Goal: Task Accomplishment & Management: Manage account settings

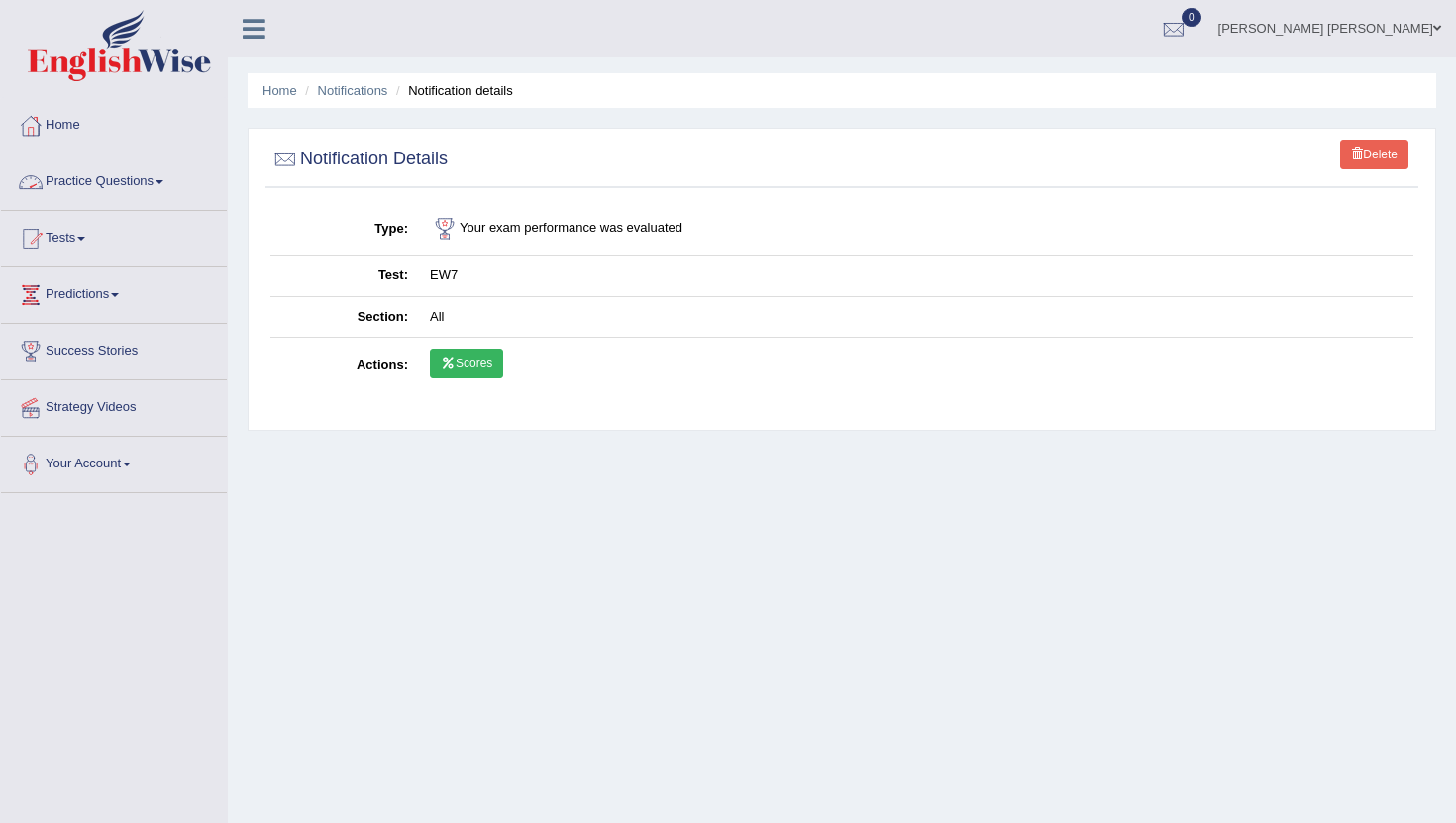
click at [120, 181] on link "Practice Questions" at bounding box center [114, 180] width 226 height 50
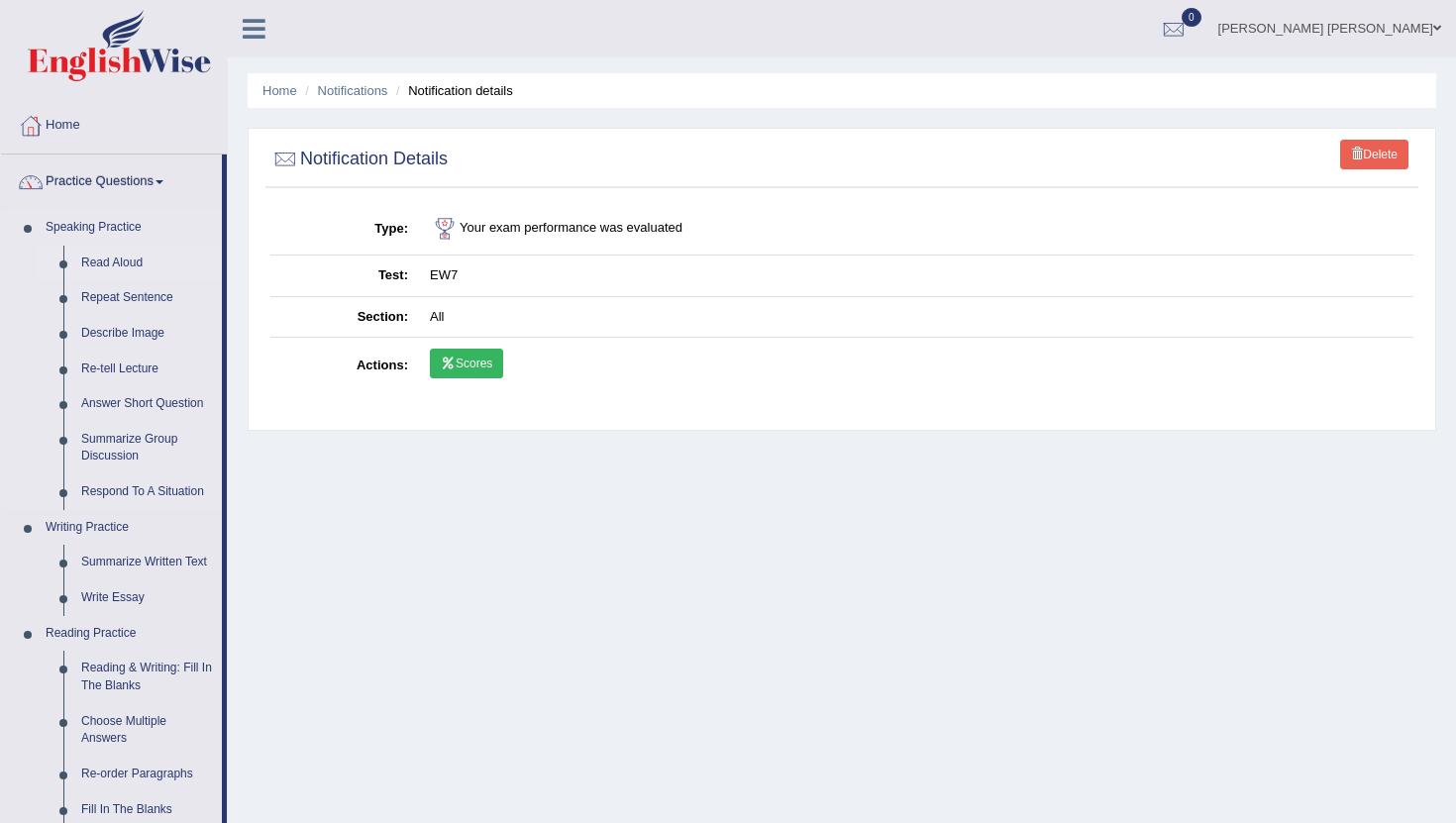
click at [116, 266] on link "Read Aloud" at bounding box center [147, 264] width 150 height 36
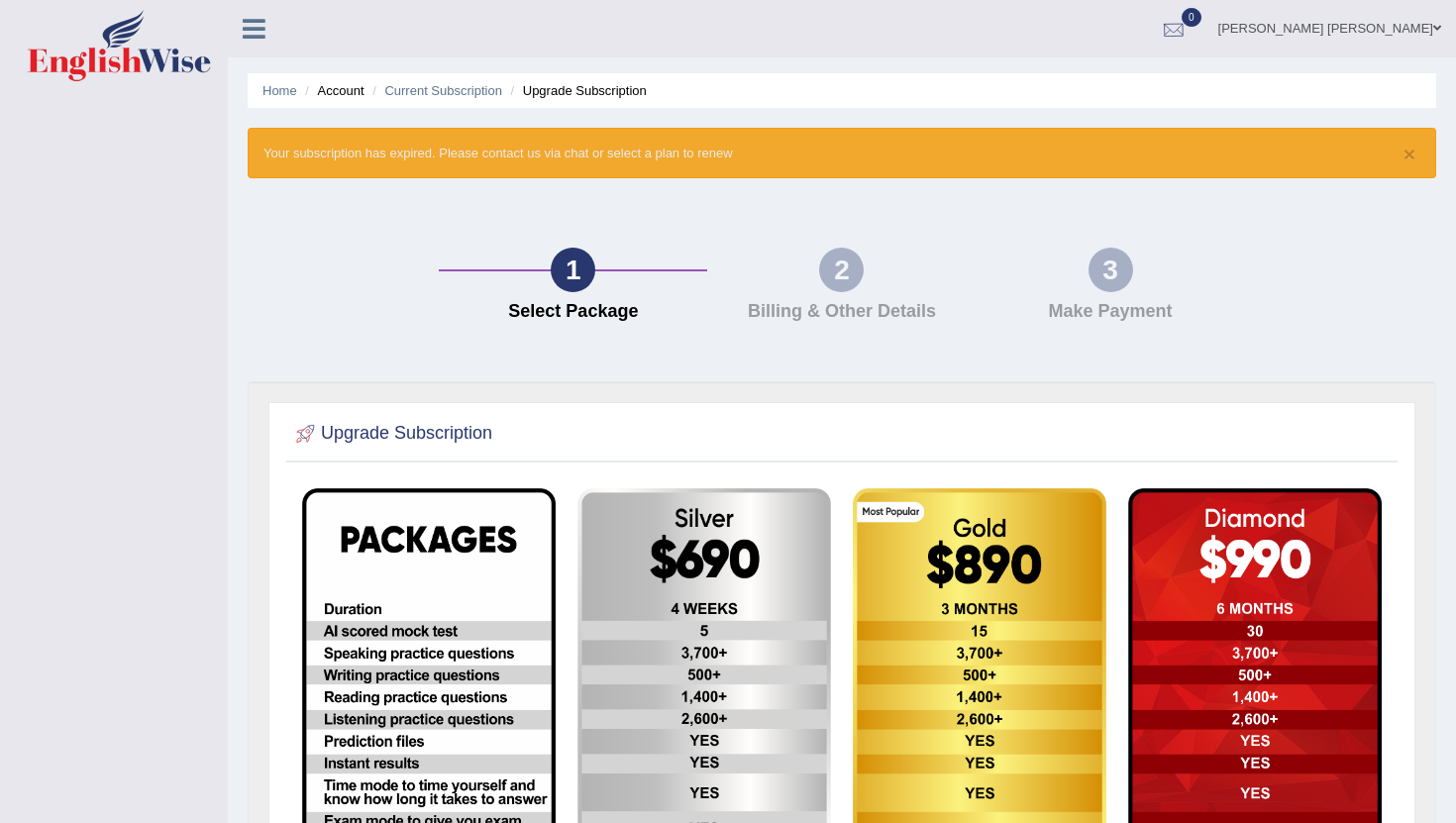
click at [1188, 40] on div at bounding box center [1173, 30] width 30 height 30
click at [1092, 84] on strong "See All Alerts" at bounding box center [1048, 83] width 88 height 16
click at [1330, 30] on link "[PERSON_NAME] [PERSON_NAME]" at bounding box center [1329, 26] width 253 height 52
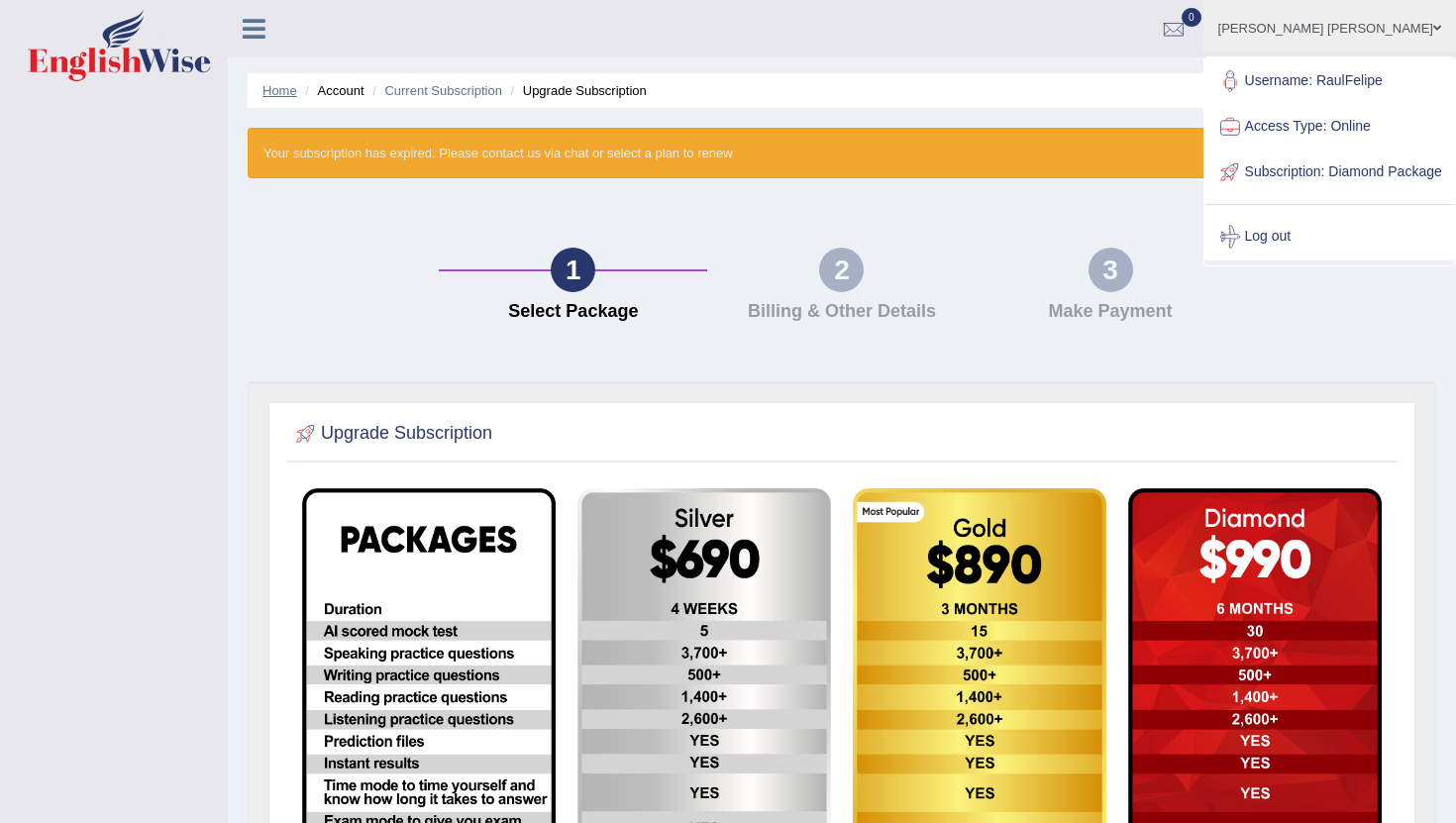
click at [290, 94] on link "Home" at bounding box center [280, 90] width 35 height 15
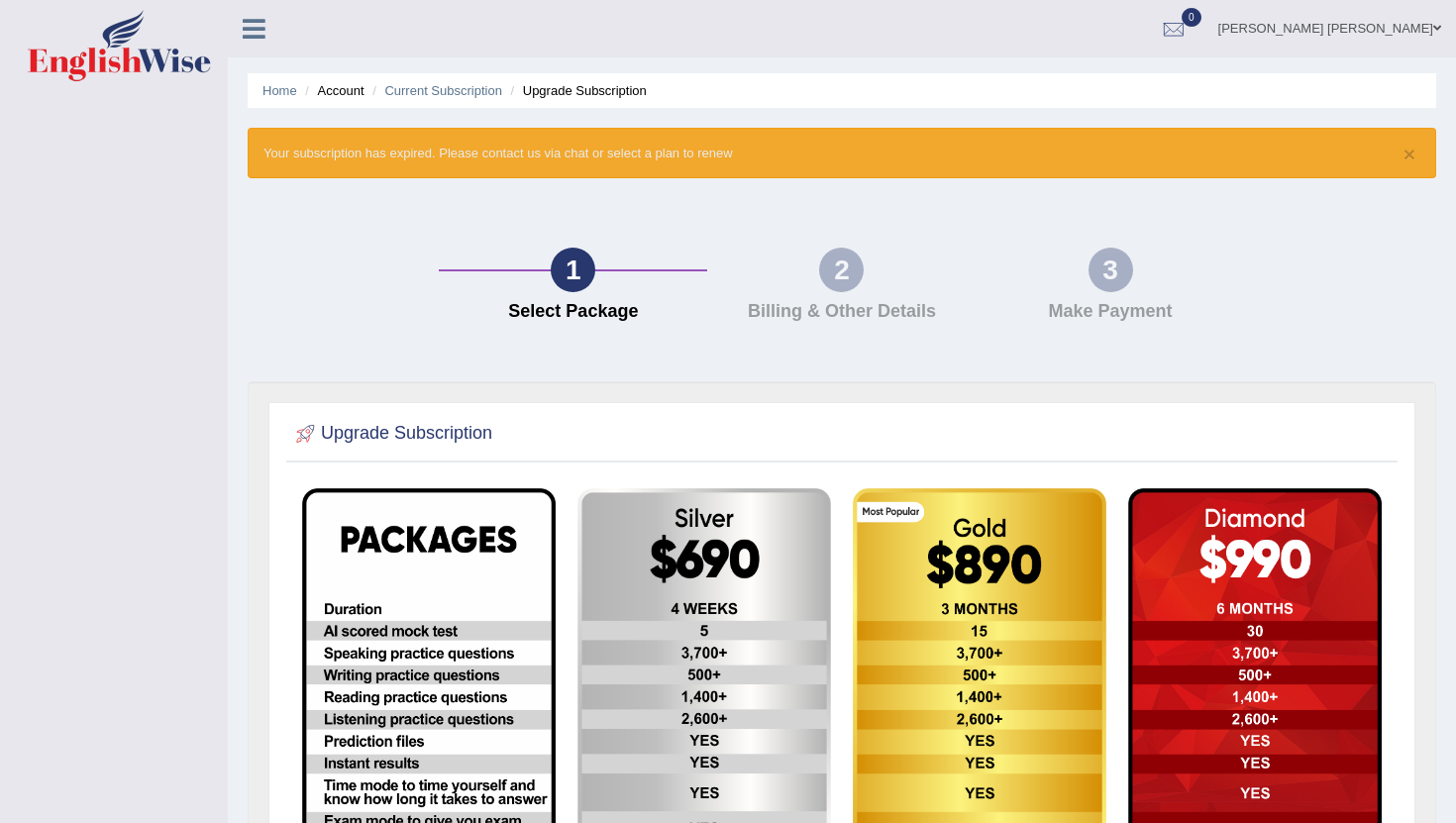
click at [1319, 33] on link "[PERSON_NAME] [PERSON_NAME]" at bounding box center [1329, 26] width 253 height 52
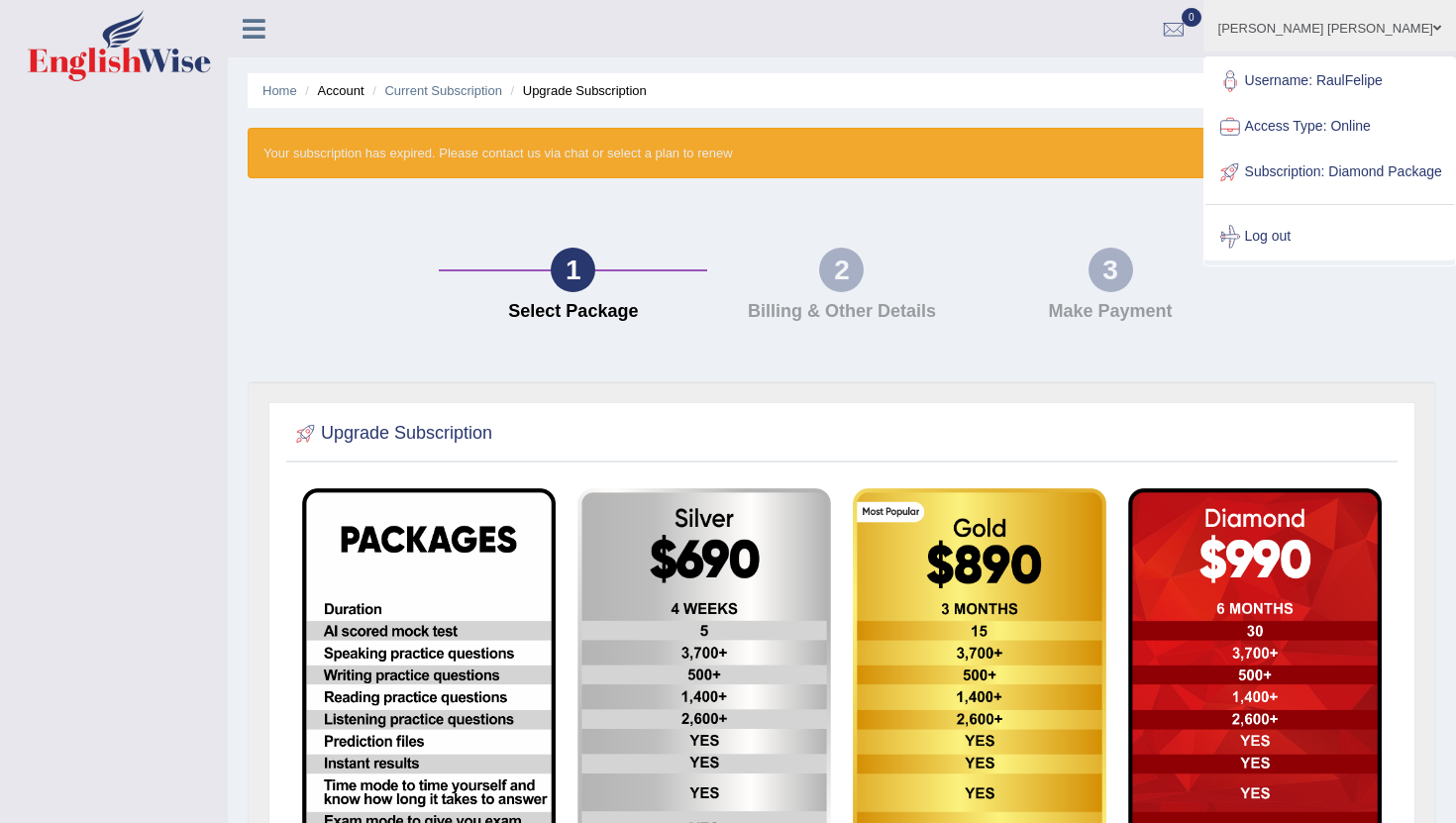
click at [587, 95] on li "Upgrade Subscription" at bounding box center [576, 90] width 141 height 19
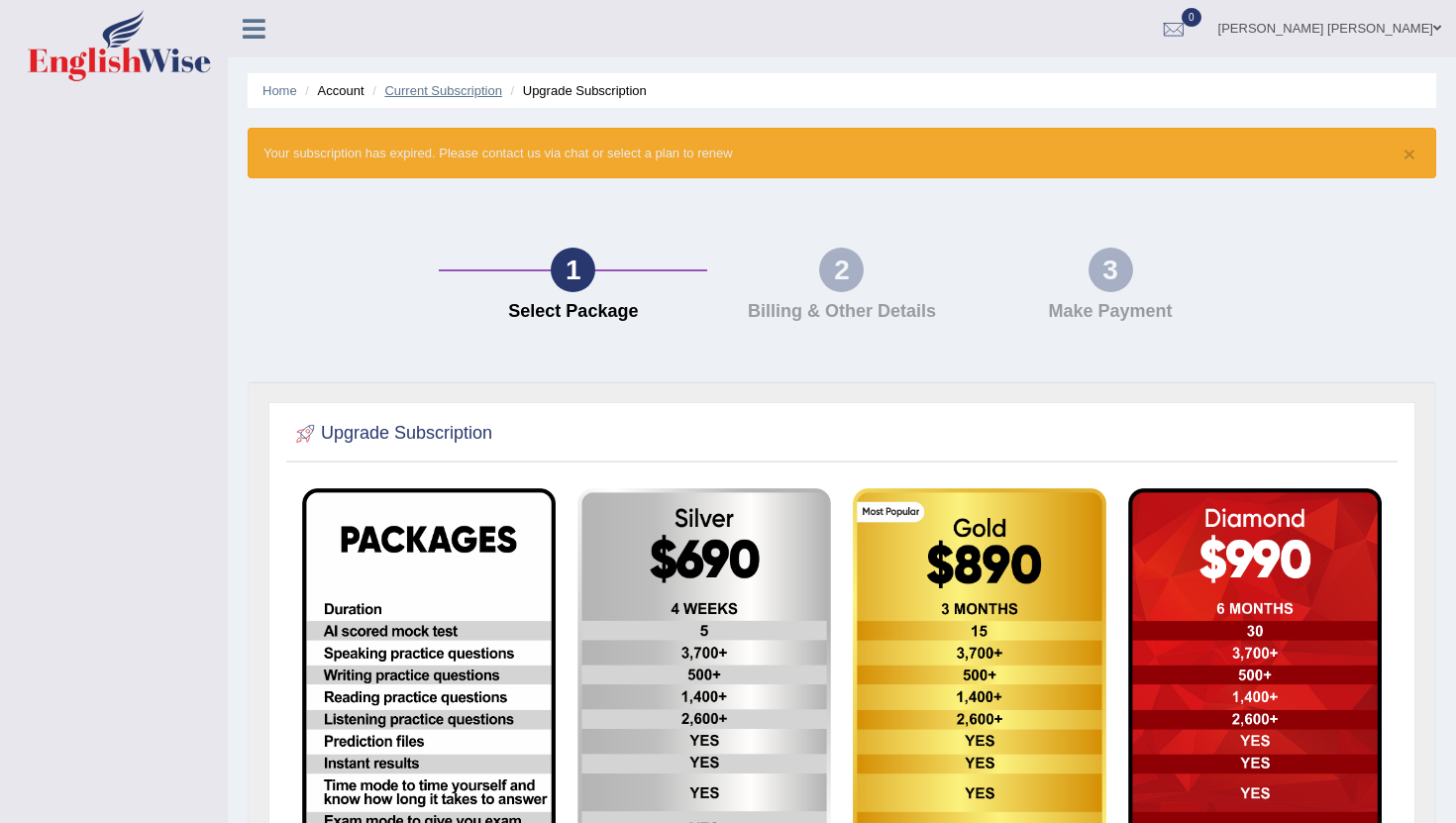
click at [422, 88] on link "Current Subscription" at bounding box center [443, 90] width 118 height 15
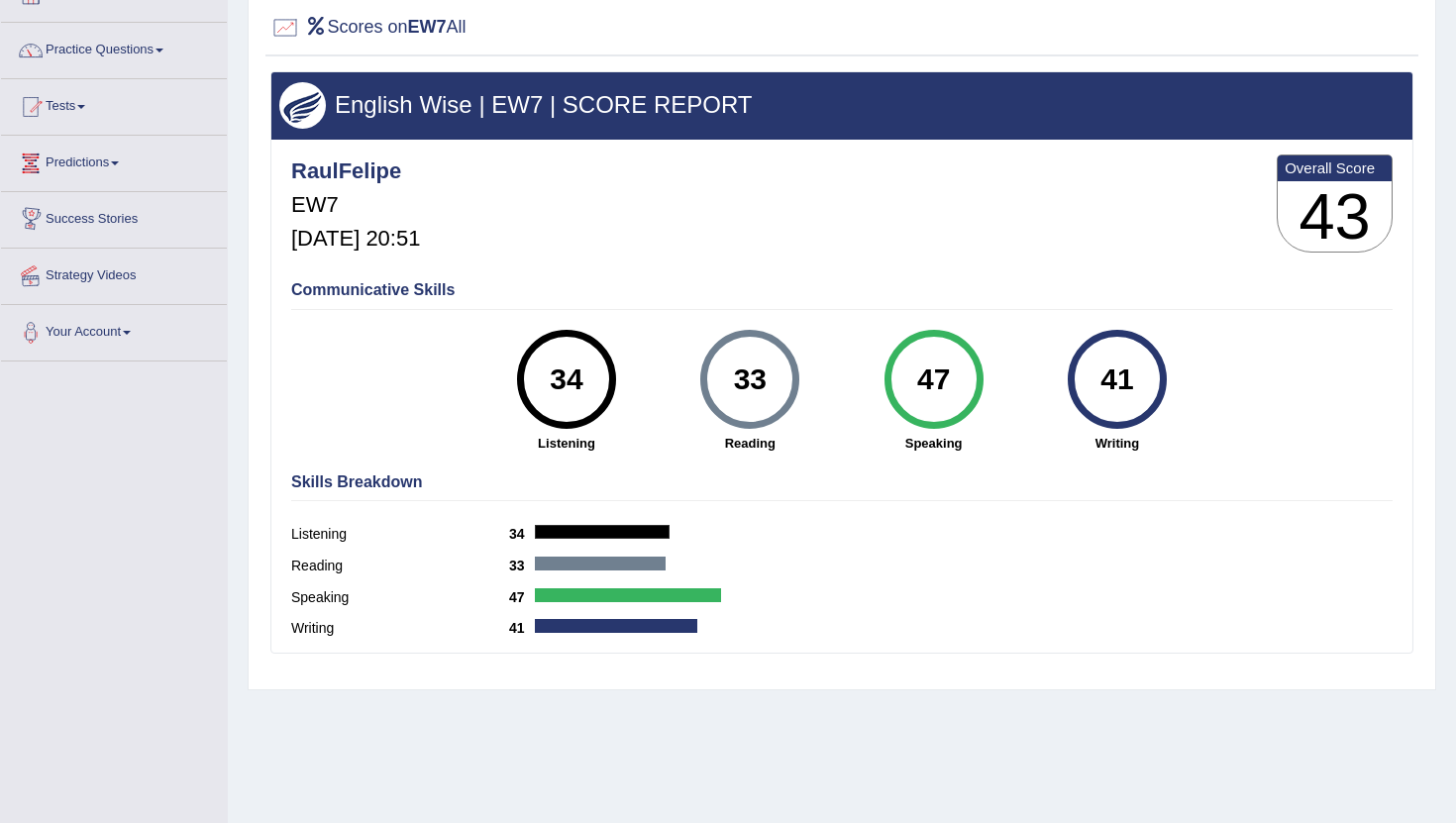
scroll to position [130, 0]
